Goal: Transaction & Acquisition: Purchase product/service

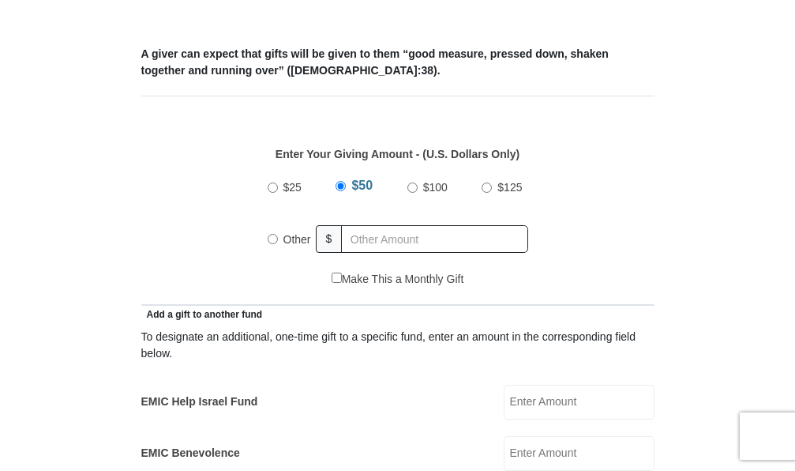
scroll to position [645, 0]
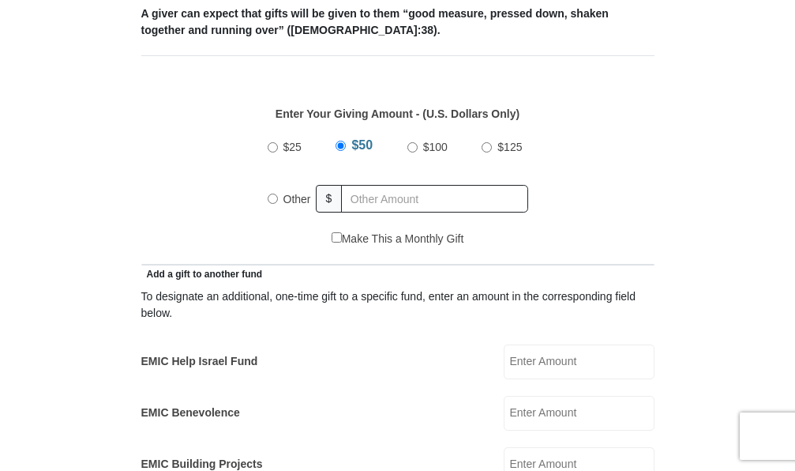
click at [490, 147] on input "$125" at bounding box center [487, 147] width 10 height 10
radio input "true"
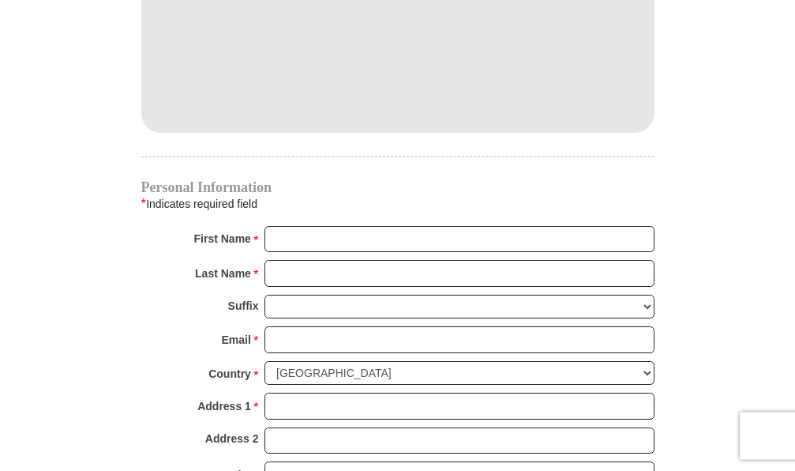
scroll to position [1490, 0]
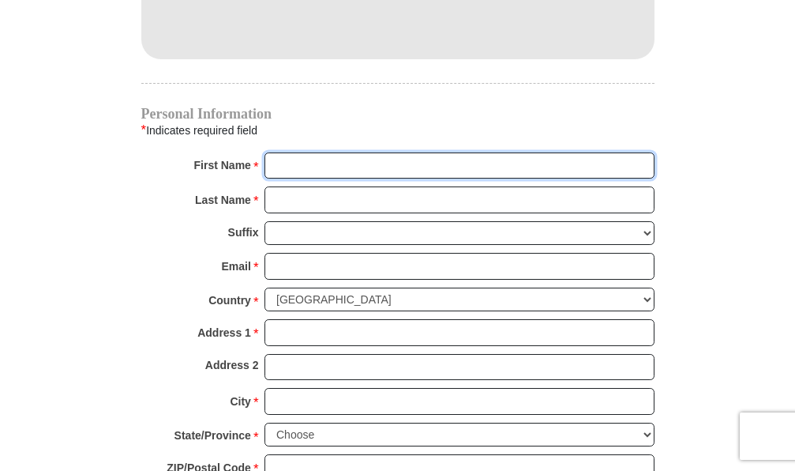
click at [324, 175] on input "First Name *" at bounding box center [460, 165] width 390 height 27
type input "Lori"
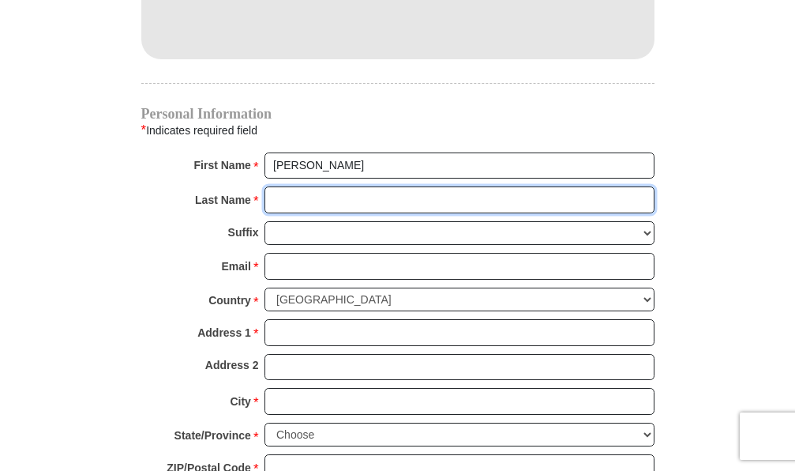
type input "Campbell"
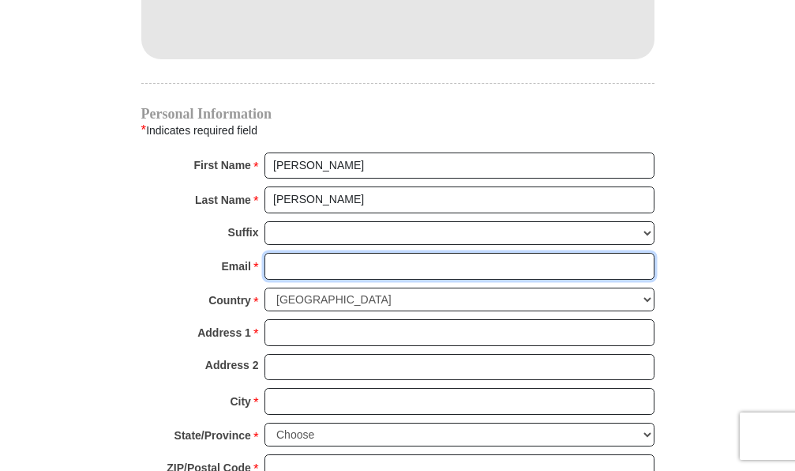
type input "valori@cinci.rr.com"
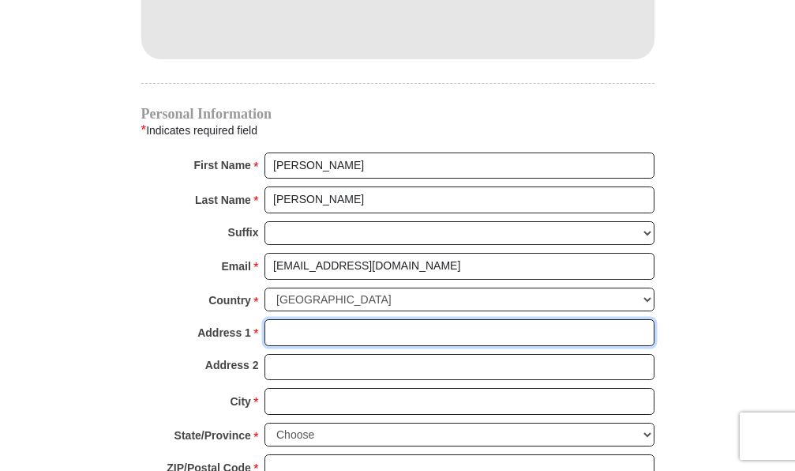
type input "840 Sando Dr"
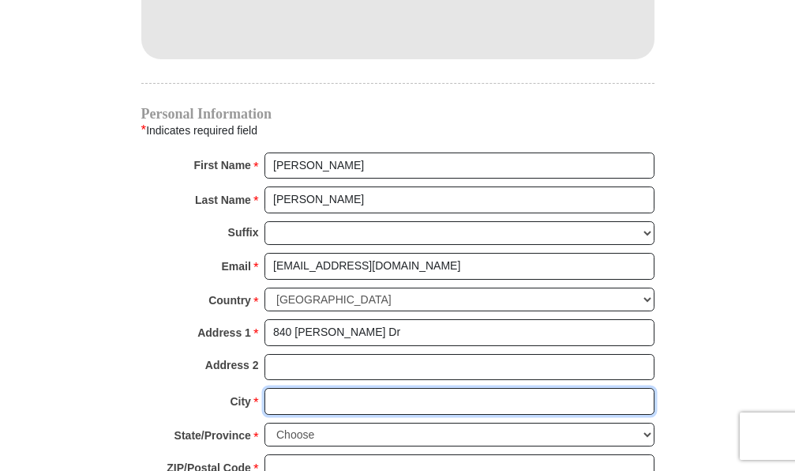
type input "Fairfield"
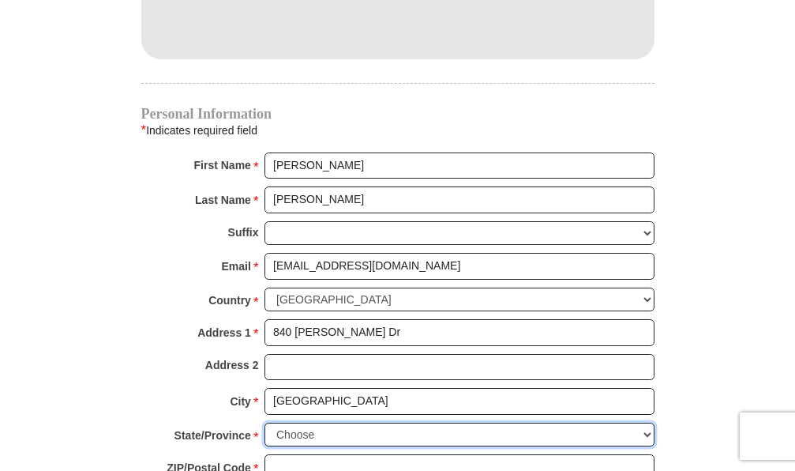
select select "OH"
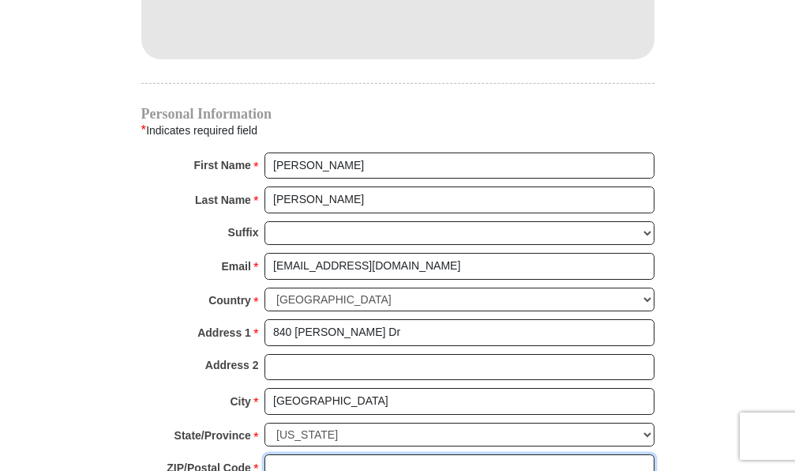
type input "45014"
click at [21, 325] on body "Eagle Mountain International Church Online Giving Because of gifts like yours, …" at bounding box center [397, 70] width 795 height 3120
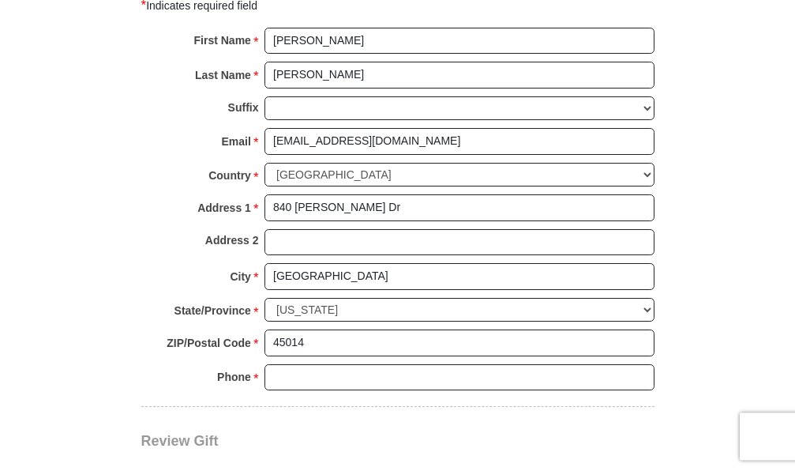
scroll to position [1652, 0]
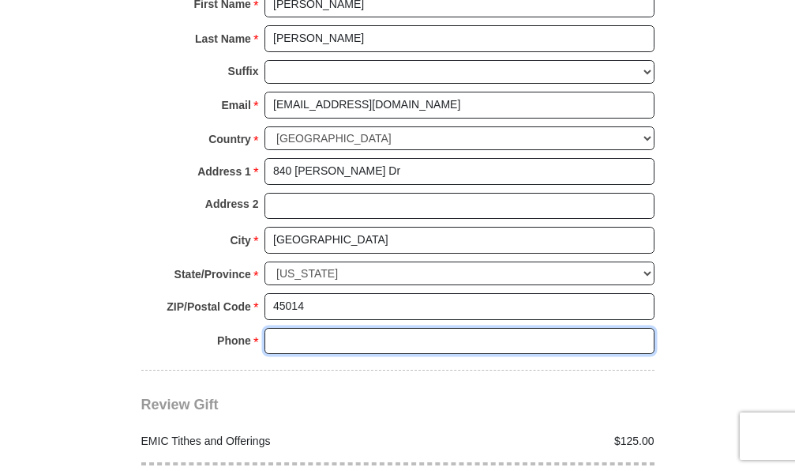
click at [295, 344] on input "Phone * *" at bounding box center [460, 341] width 390 height 27
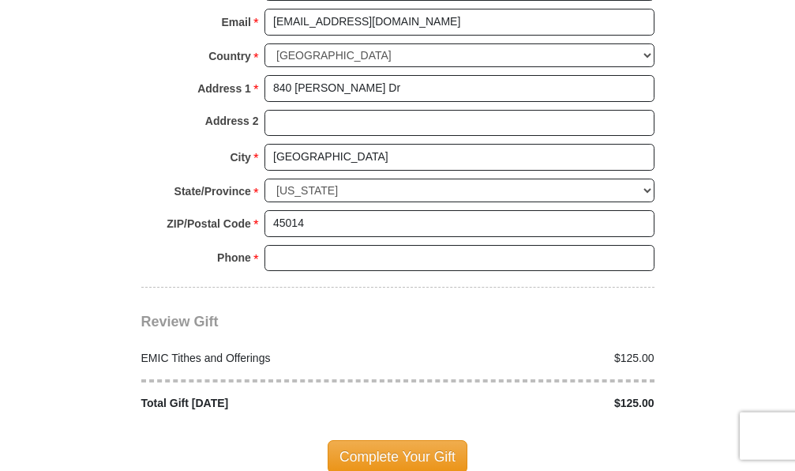
scroll to position [1729, 0]
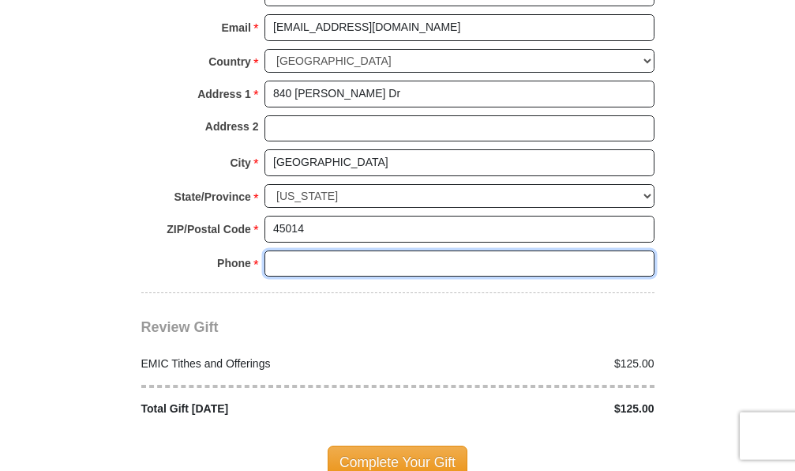
click at [338, 256] on input "Phone * *" at bounding box center [460, 263] width 390 height 27
type input "5132909851"
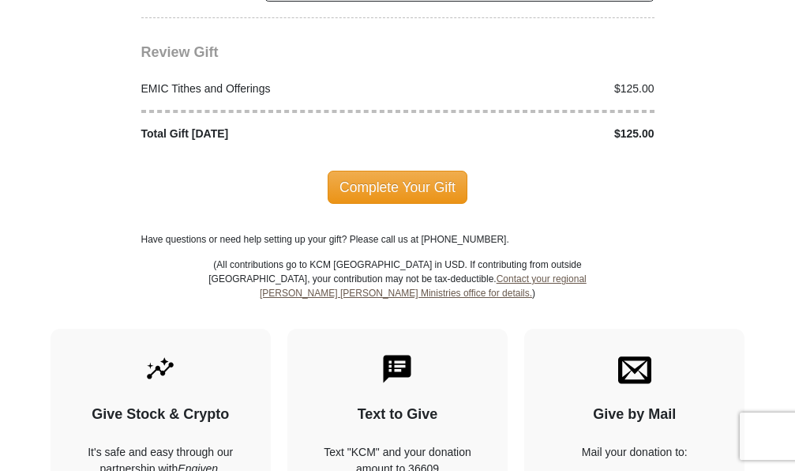
scroll to position [2037, 0]
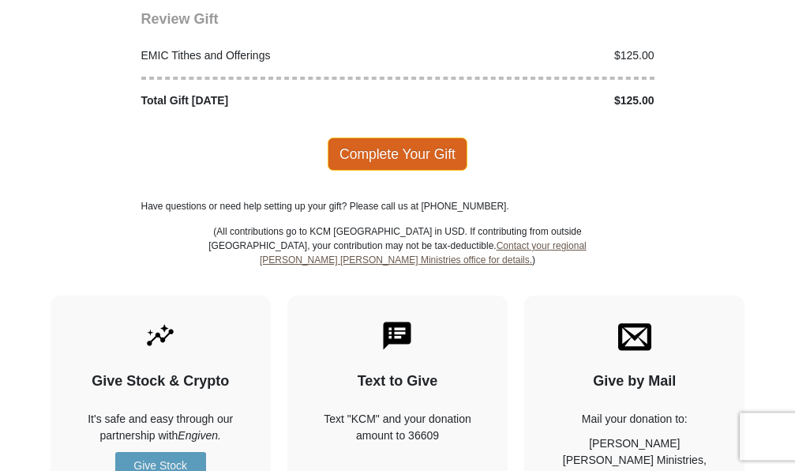
click at [391, 145] on span "Complete Your Gift" at bounding box center [398, 153] width 140 height 33
